Goal: Find specific page/section: Find specific page/section

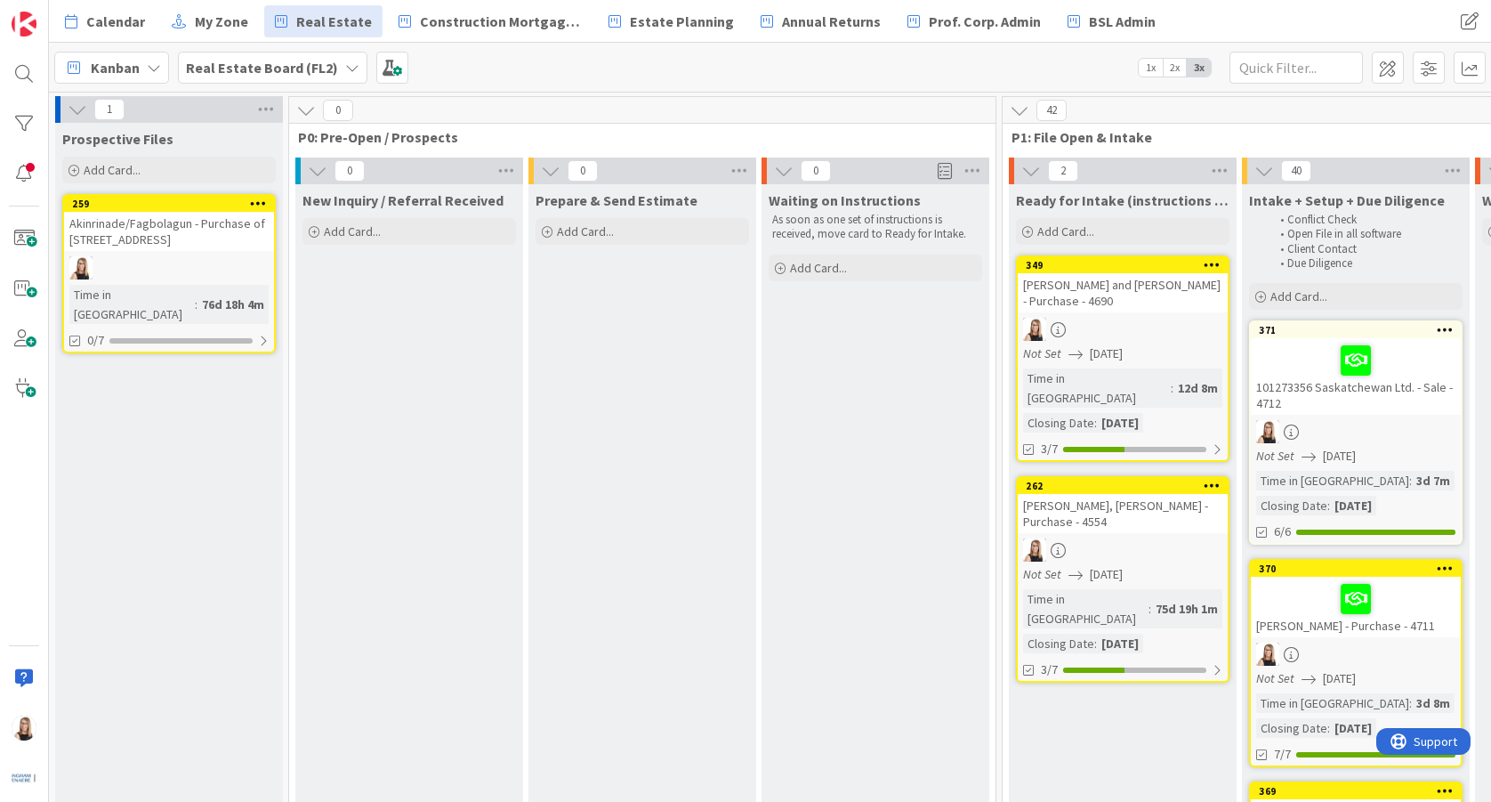
scroll to position [0, 4119]
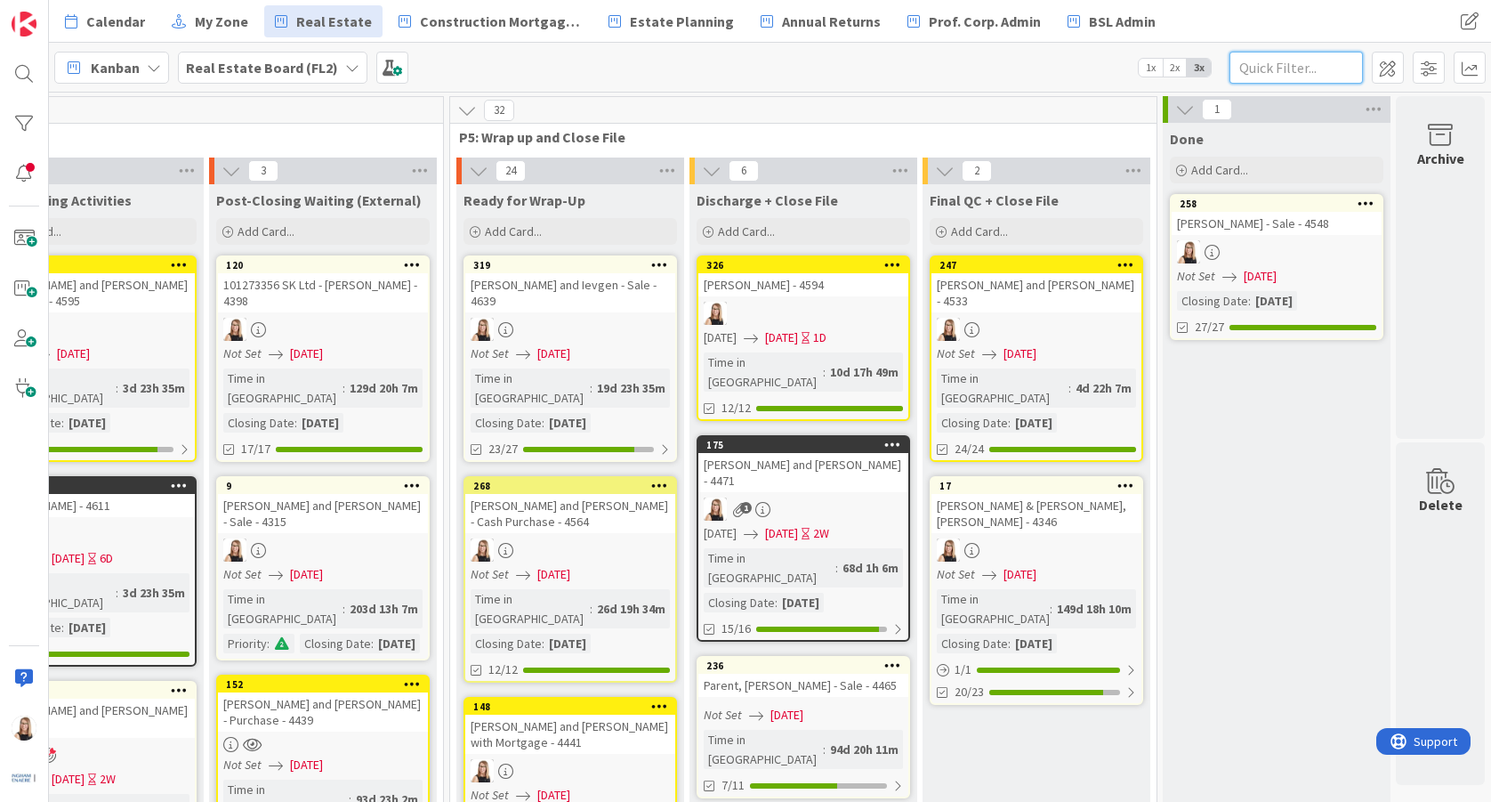
click at [1281, 74] on input "text" at bounding box center [1296, 68] width 133 height 32
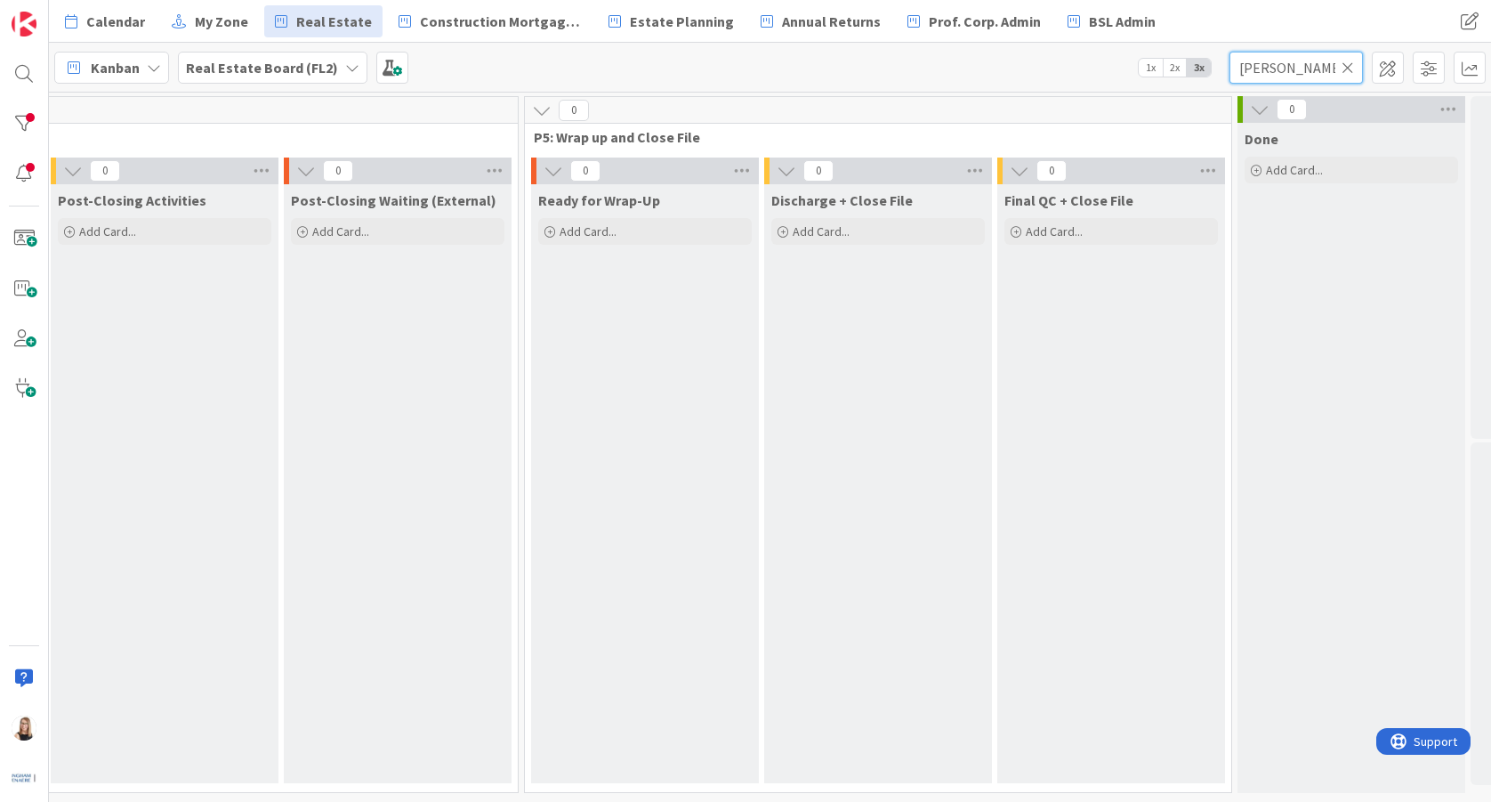
scroll to position [0, 3423]
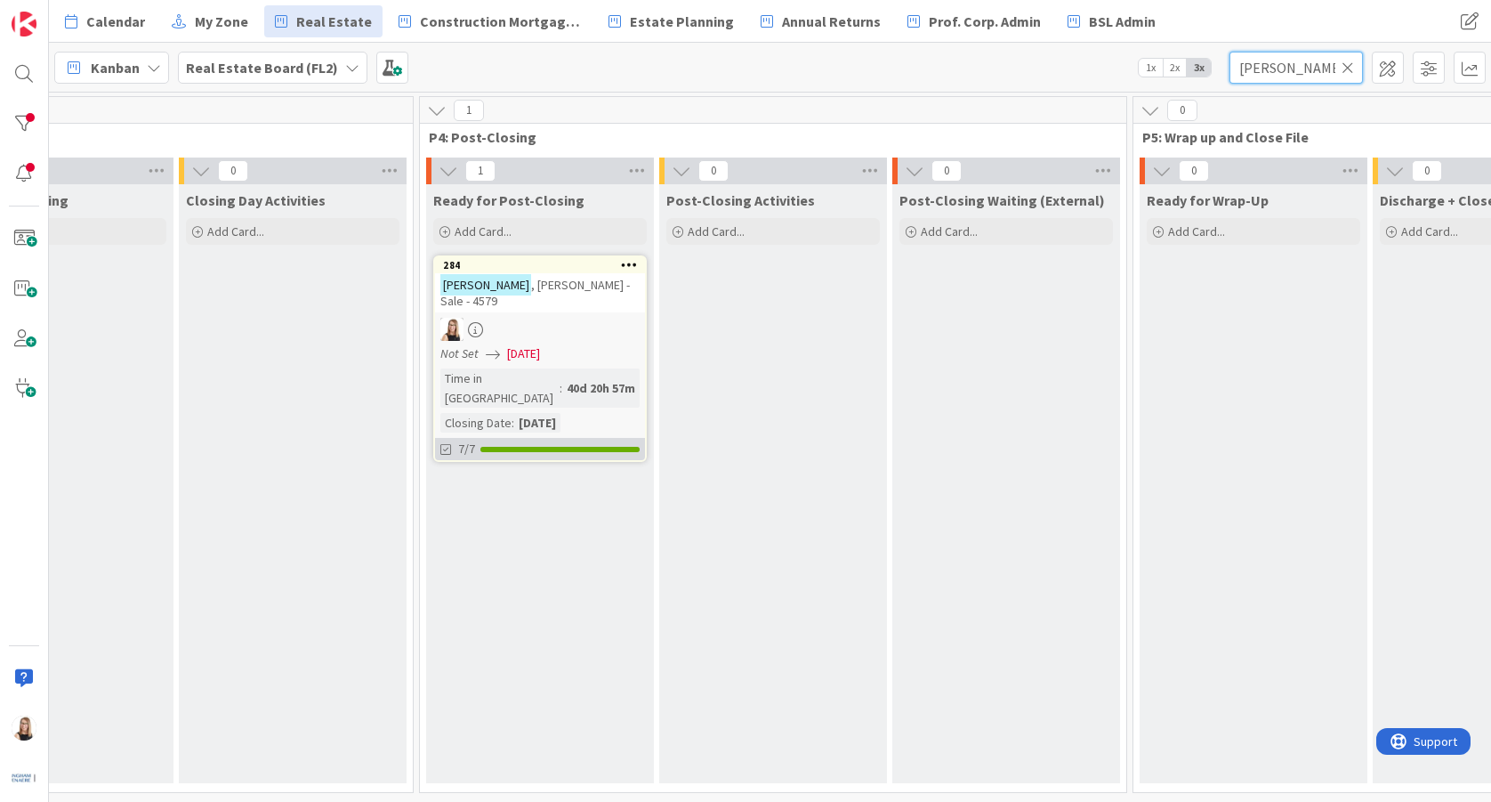
type input "[PERSON_NAME]"
click at [512, 438] on div "7/7" at bounding box center [540, 449] width 210 height 22
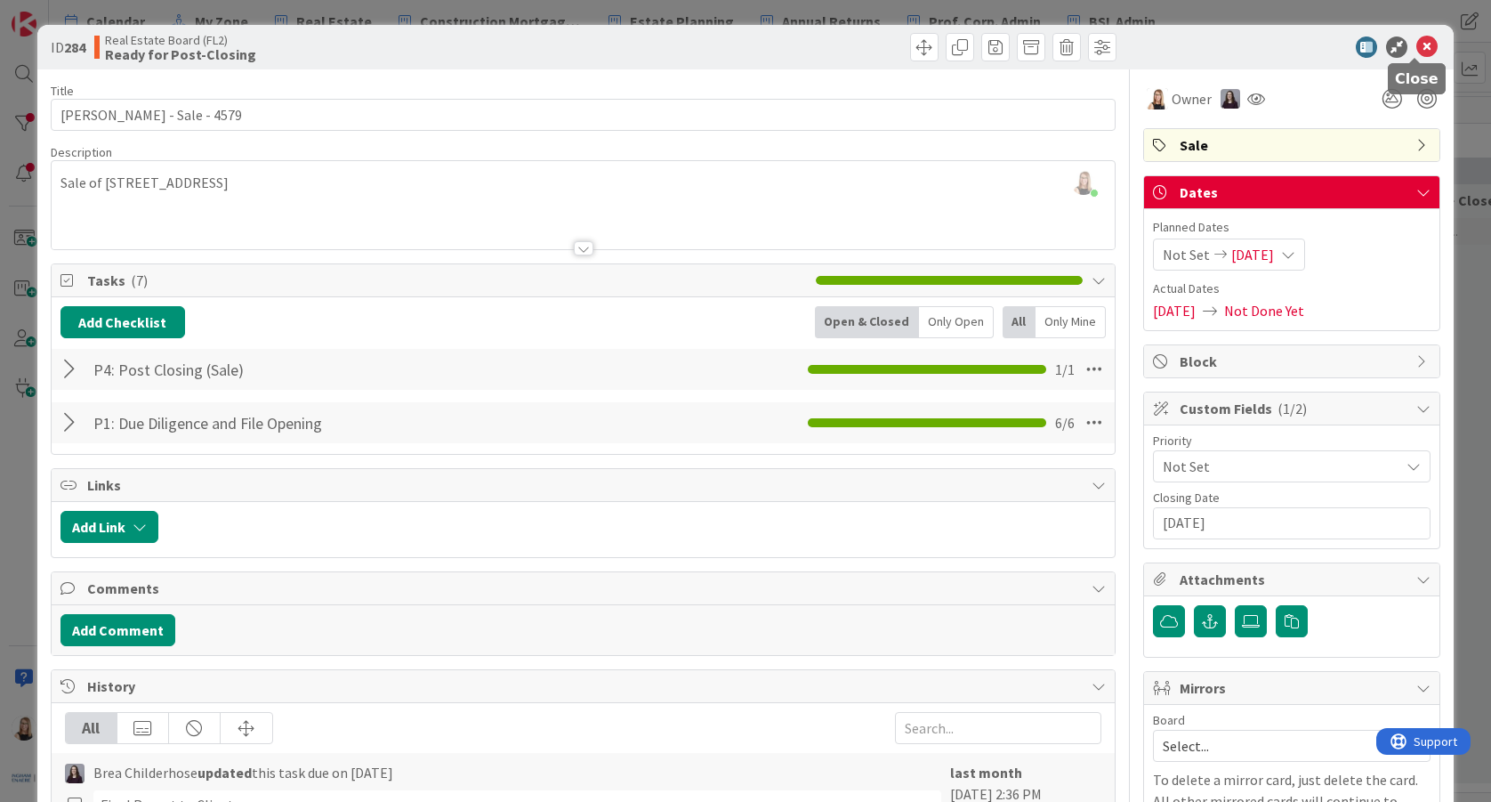
click at [1416, 46] on icon at bounding box center [1426, 46] width 21 height 21
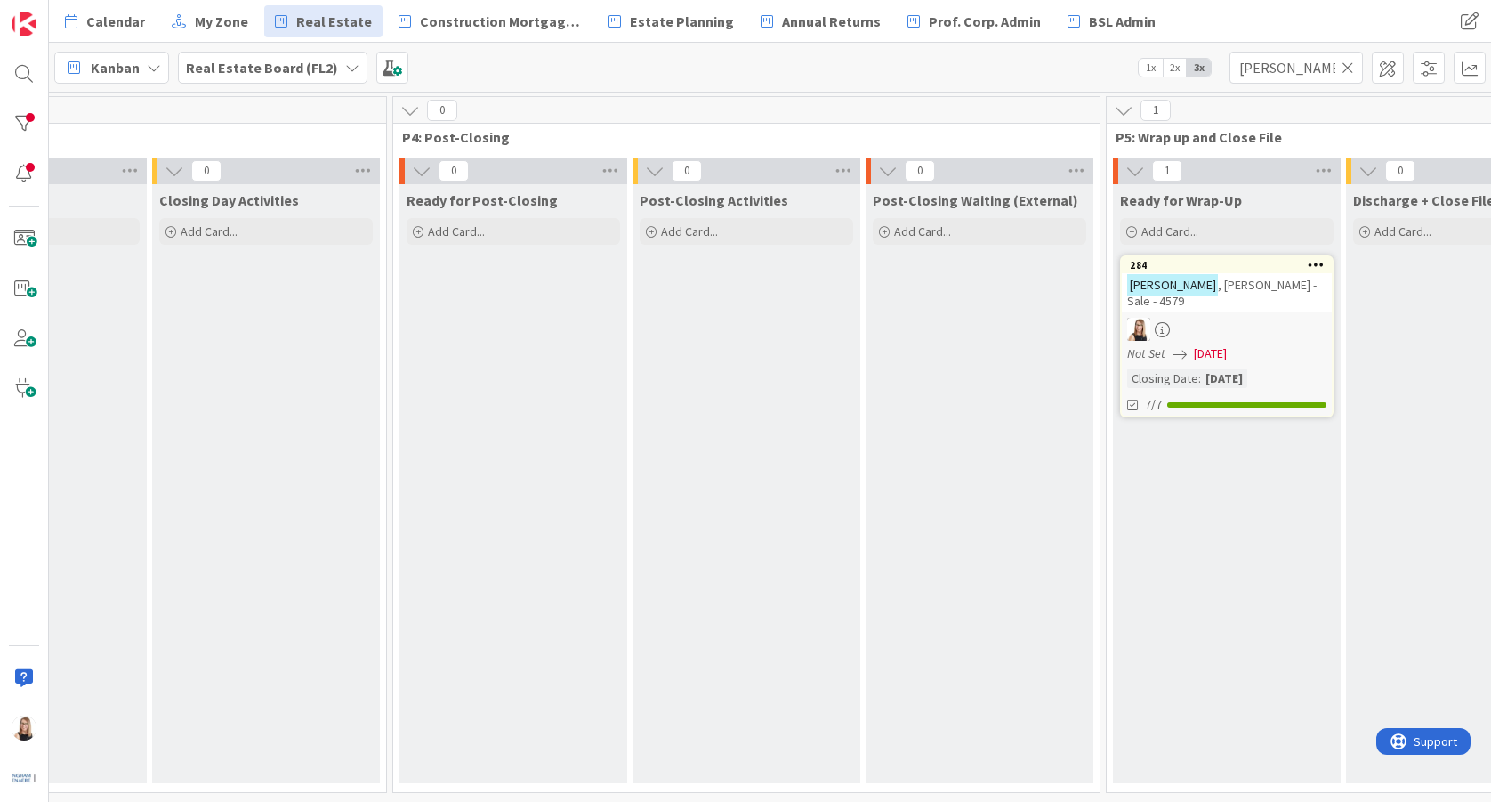
scroll to position [0, 3449]
click at [1256, 393] on div "7/11" at bounding box center [1227, 404] width 210 height 22
click at [1133, 440] on icon at bounding box center [1134, 447] width 14 height 14
click at [1137, 440] on icon at bounding box center [1134, 447] width 14 height 14
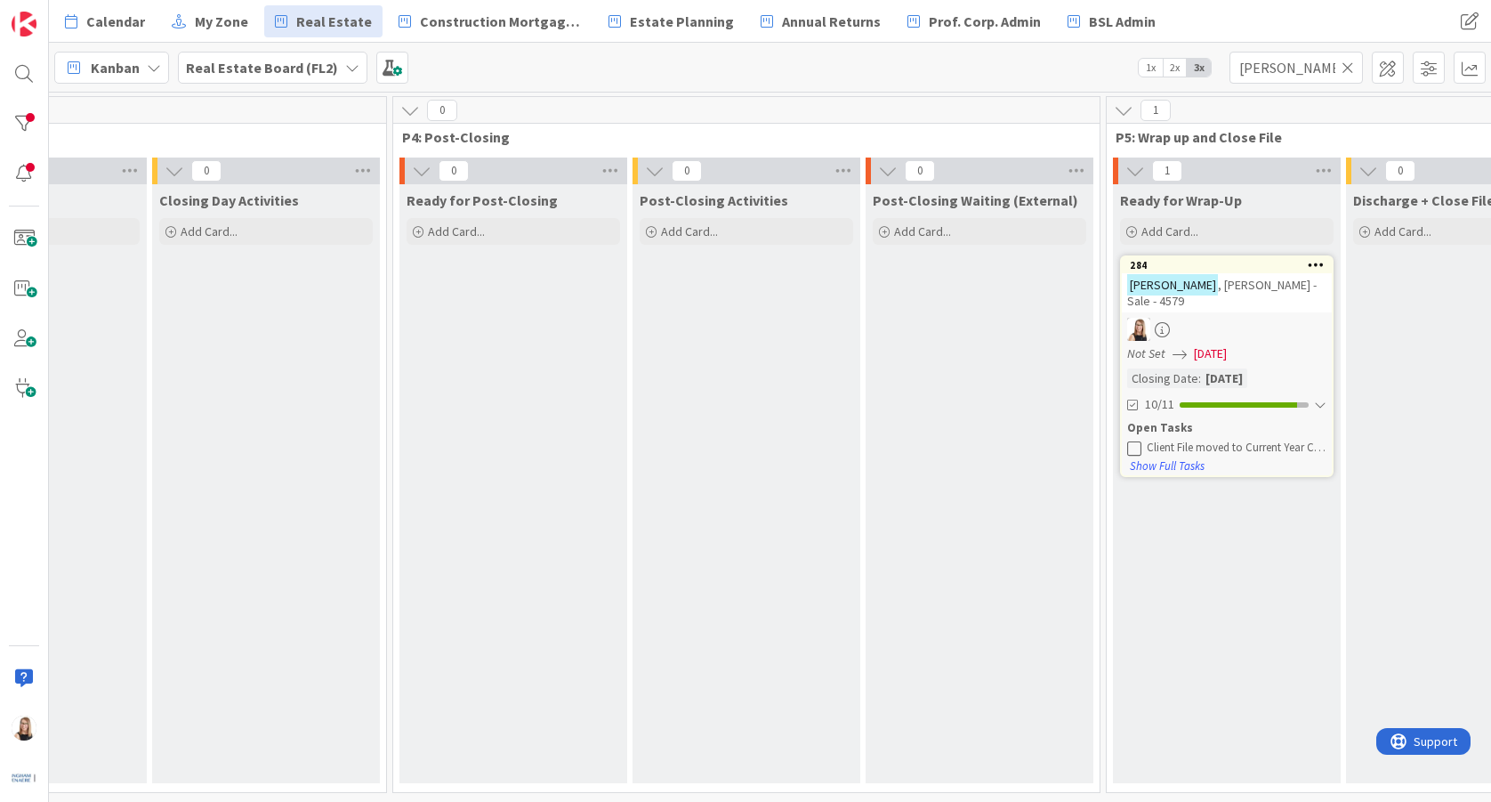
click at [1138, 440] on icon at bounding box center [1134, 447] width 14 height 14
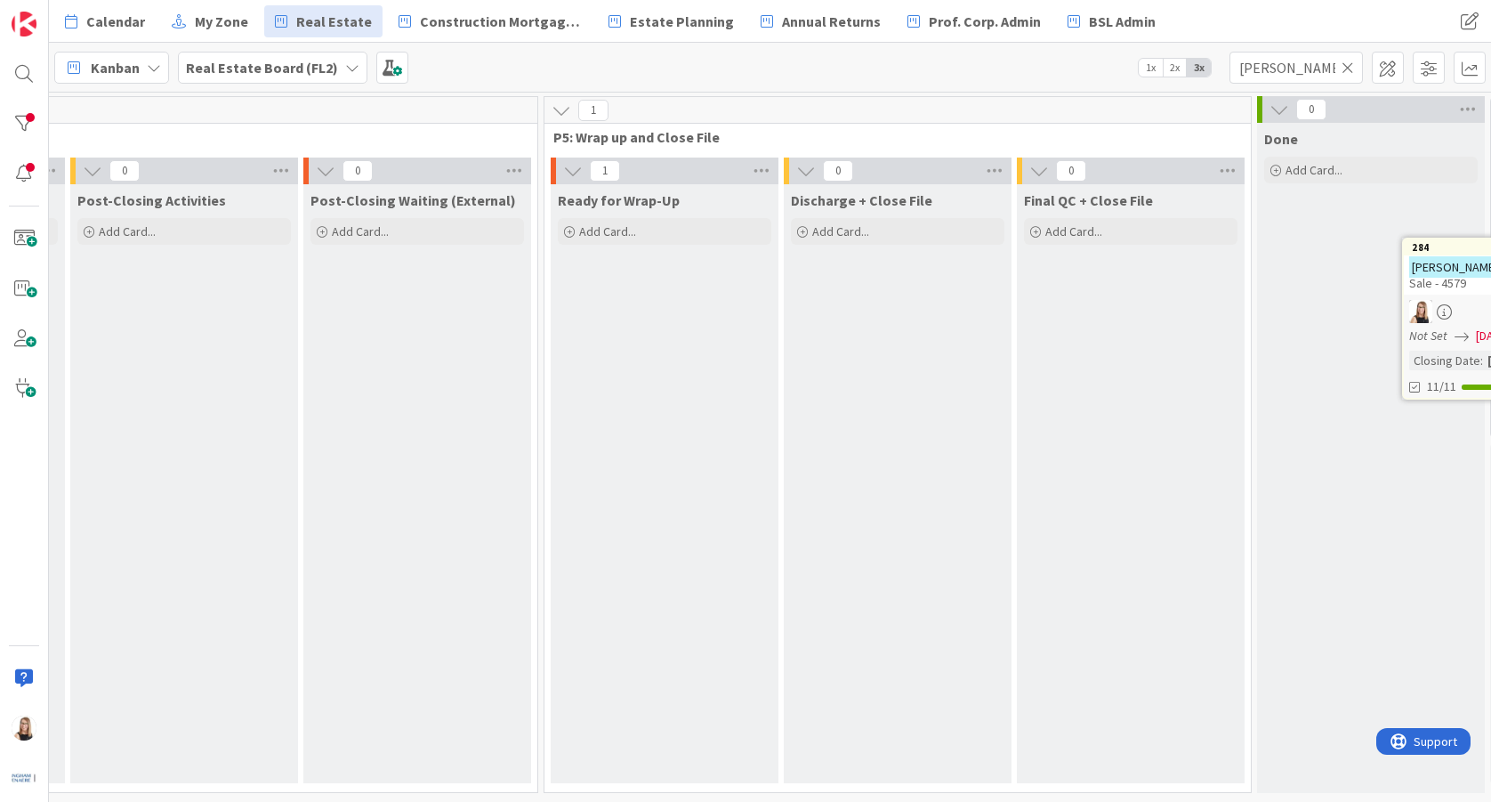
scroll to position [0, 4119]
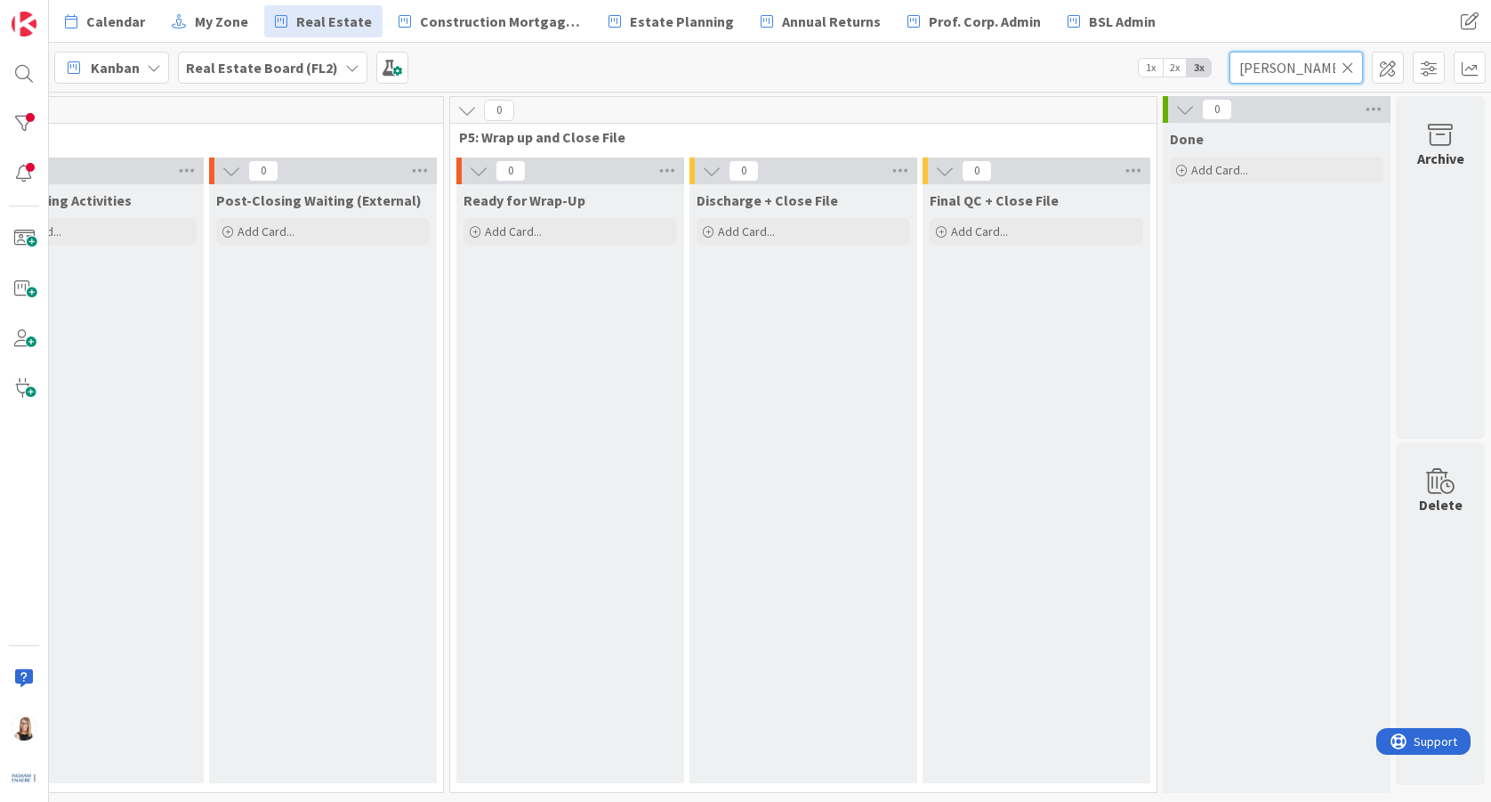
click at [1357, 73] on input "[PERSON_NAME]" at bounding box center [1296, 68] width 133 height 32
click at [1351, 69] on icon at bounding box center [1348, 68] width 12 height 16
